Goal: Information Seeking & Learning: Learn about a topic

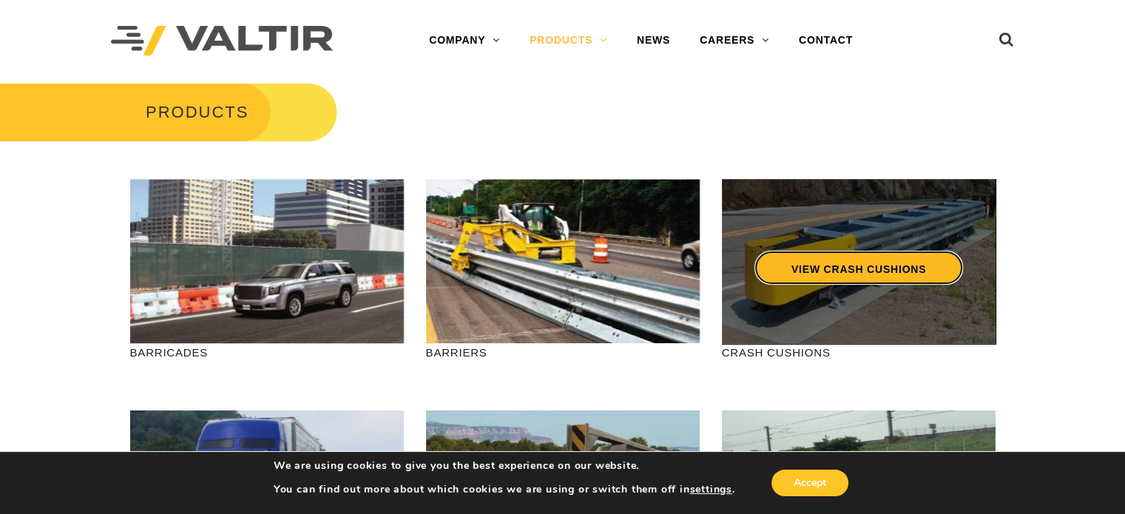
click at [820, 269] on link "VIEW CRASH CUSHIONS" at bounding box center [857, 268] width 208 height 34
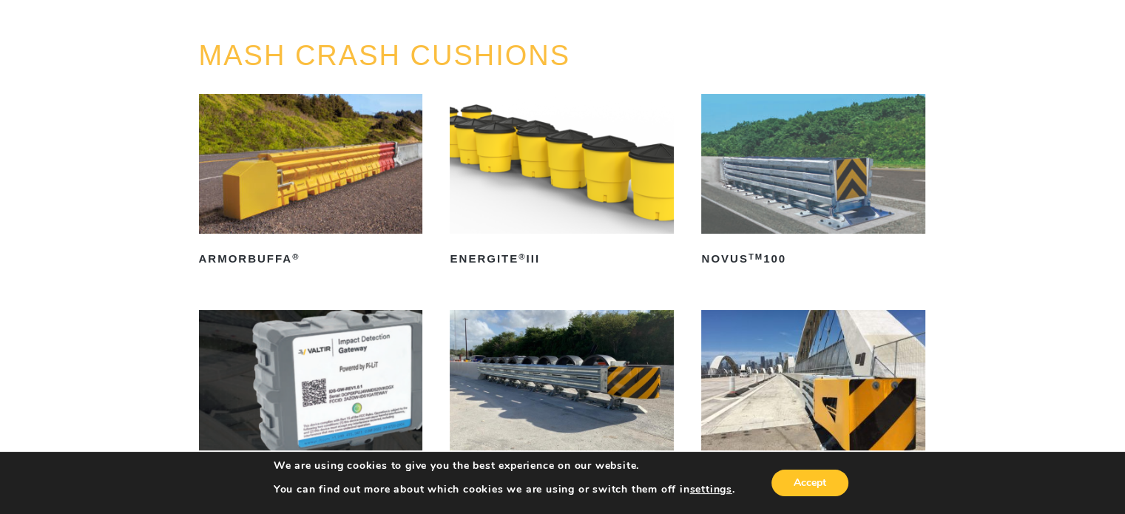
scroll to position [222, 0]
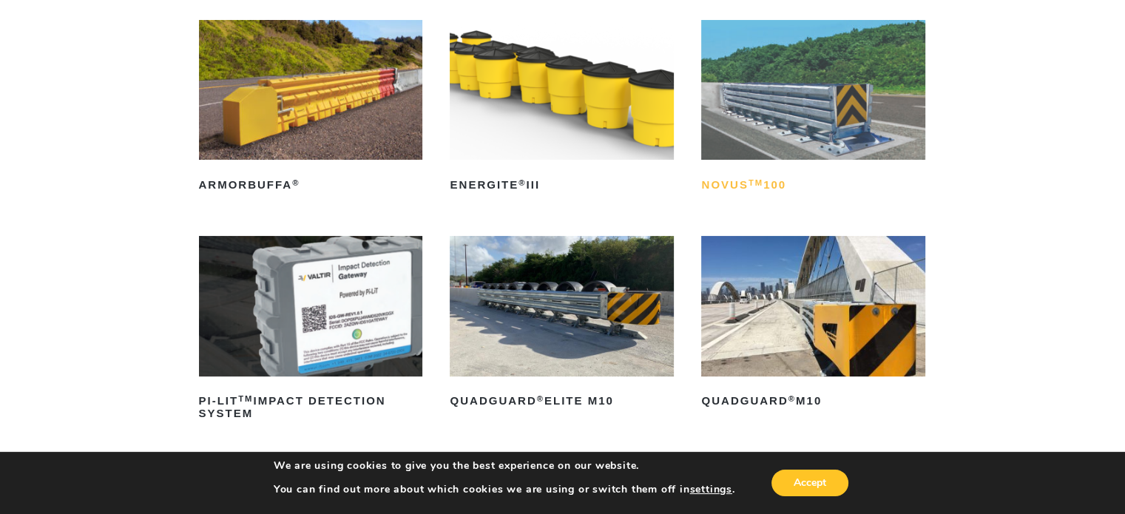
click at [740, 183] on h2 "NOVUS TM 100" at bounding box center [813, 185] width 224 height 24
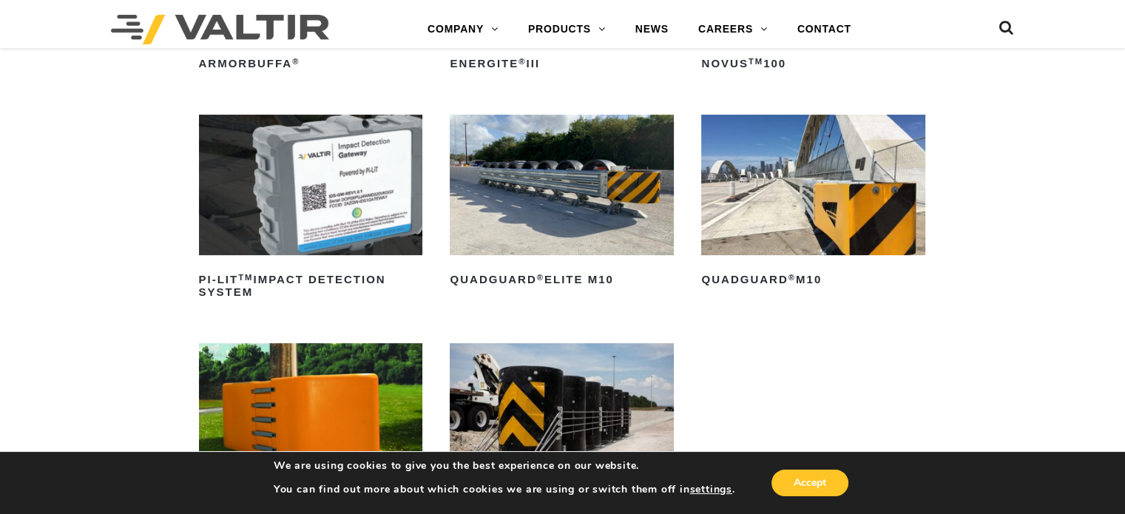
scroll to position [370, 0]
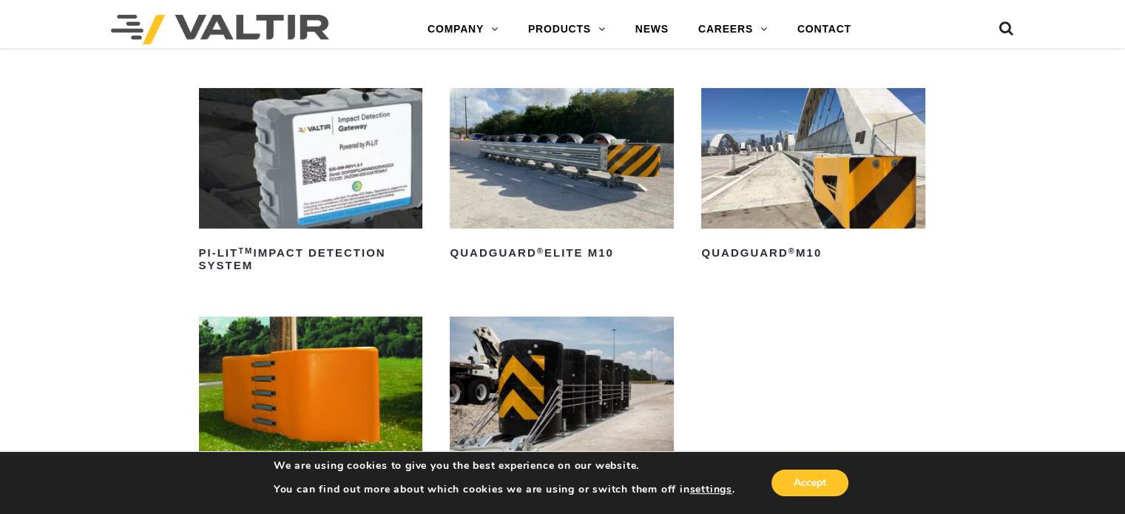
click at [544, 195] on img at bounding box center [562, 158] width 224 height 140
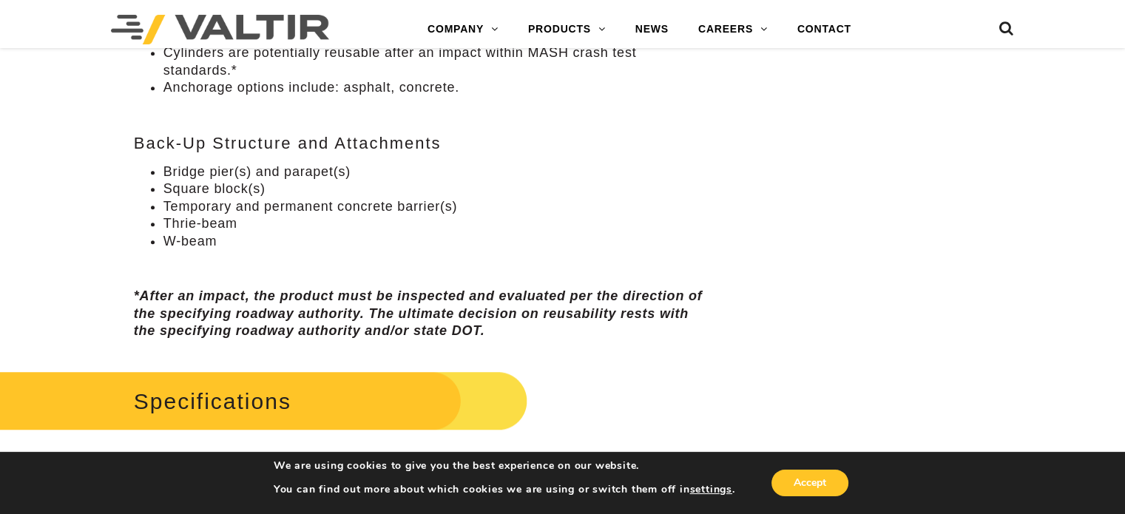
scroll to position [1035, 0]
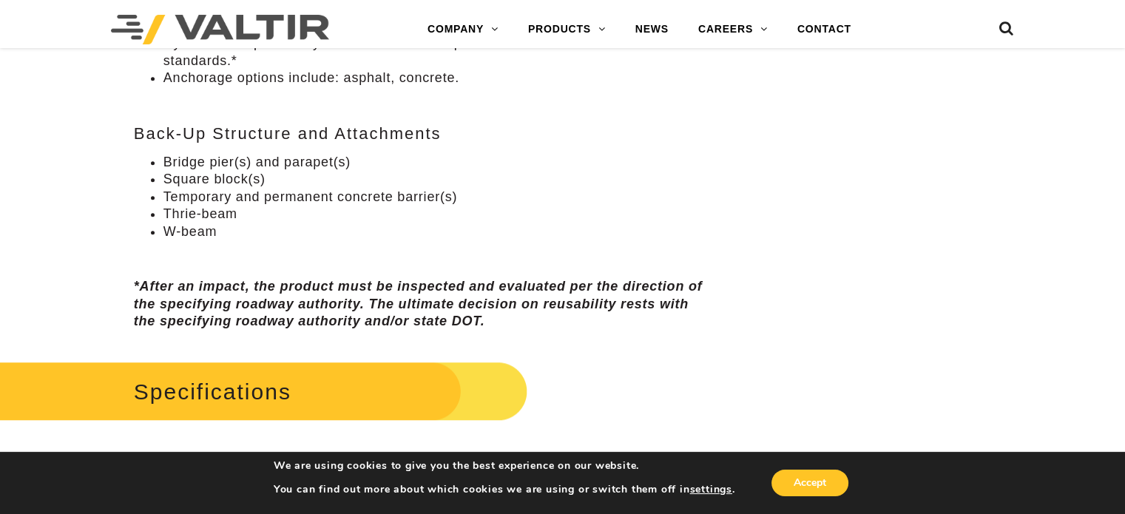
click at [191, 388] on h2 "Specifications" at bounding box center [246, 391] width 563 height 69
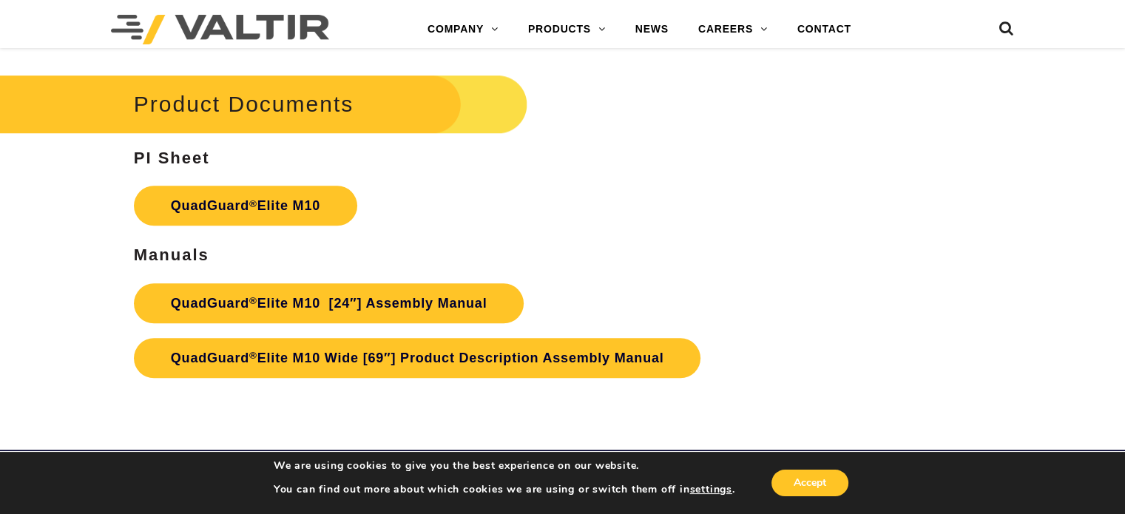
scroll to position [7024, 0]
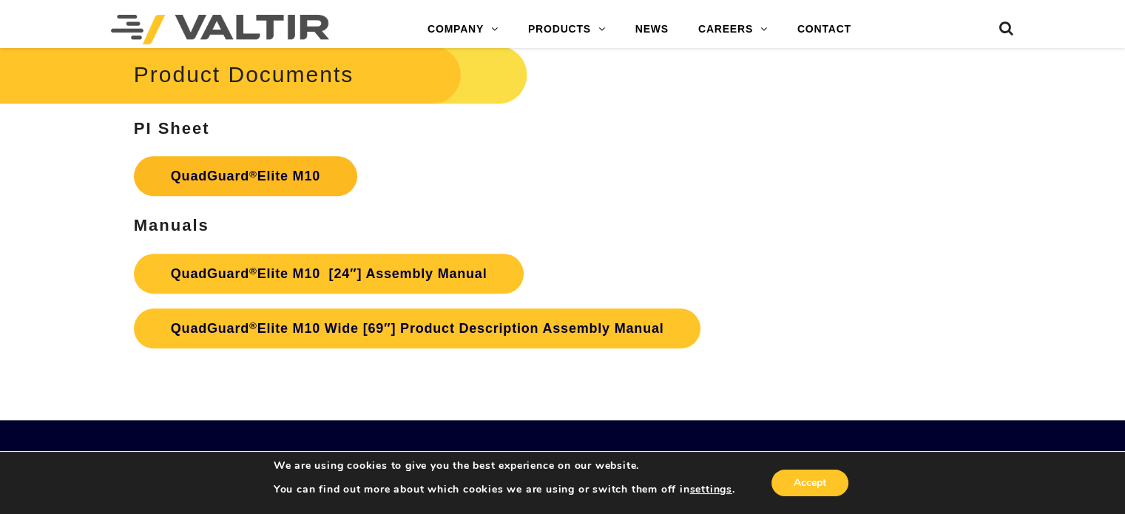
click at [208, 176] on link "QuadGuard ® Elite M10" at bounding box center [245, 176] width 223 height 40
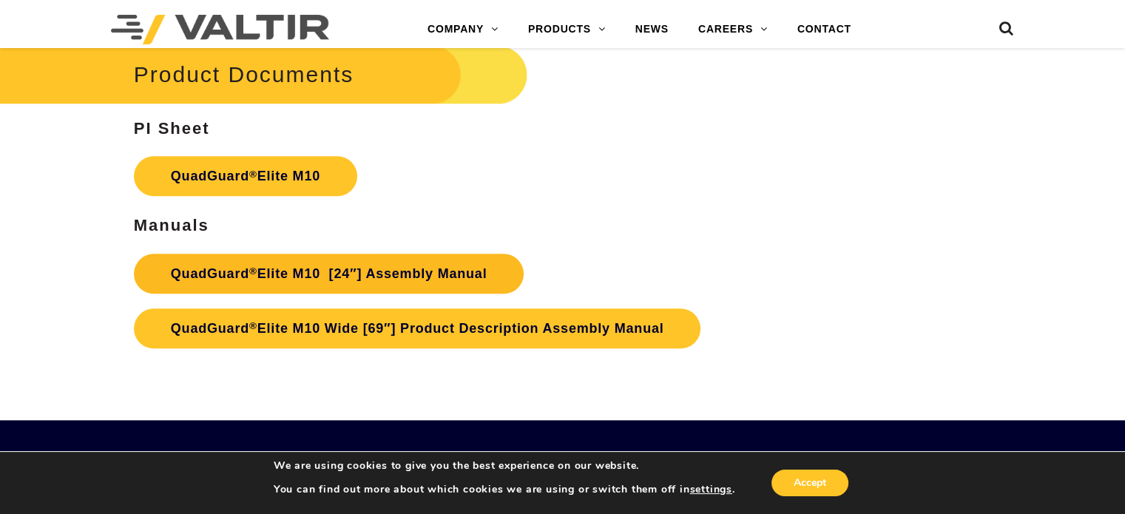
click at [319, 269] on link "QuadGuard ® Elite M10 [24″] Assembly Manual" at bounding box center [329, 274] width 390 height 40
